Goal: Task Accomplishment & Management: Use online tool/utility

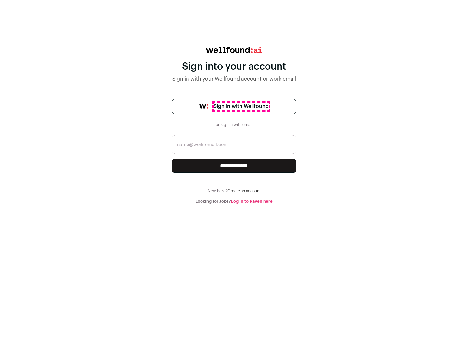
click at [241, 106] on span "Sign in with Wellfound" at bounding box center [241, 106] width 55 height 8
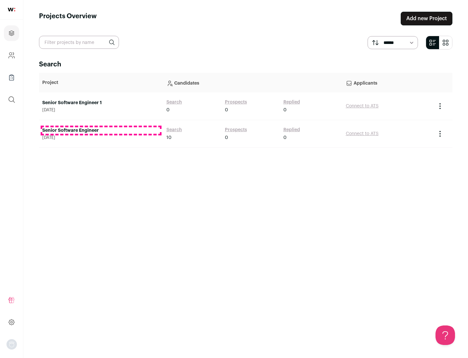
click at [101, 130] on link "Senior Software Engineer" at bounding box center [101, 130] width 118 height 7
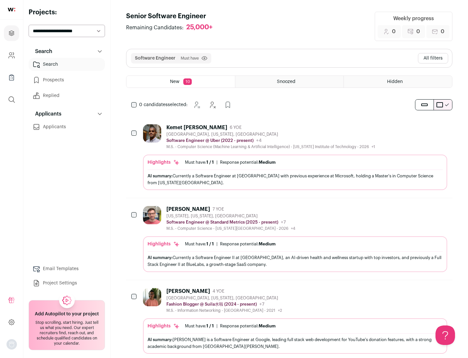
click at [289, 157] on div "Highlights Must have: 1 / 1 How many must haves have been fulfilled? | Response…" at bounding box center [295, 171] width 304 height 35
